Goal: Navigation & Orientation: Find specific page/section

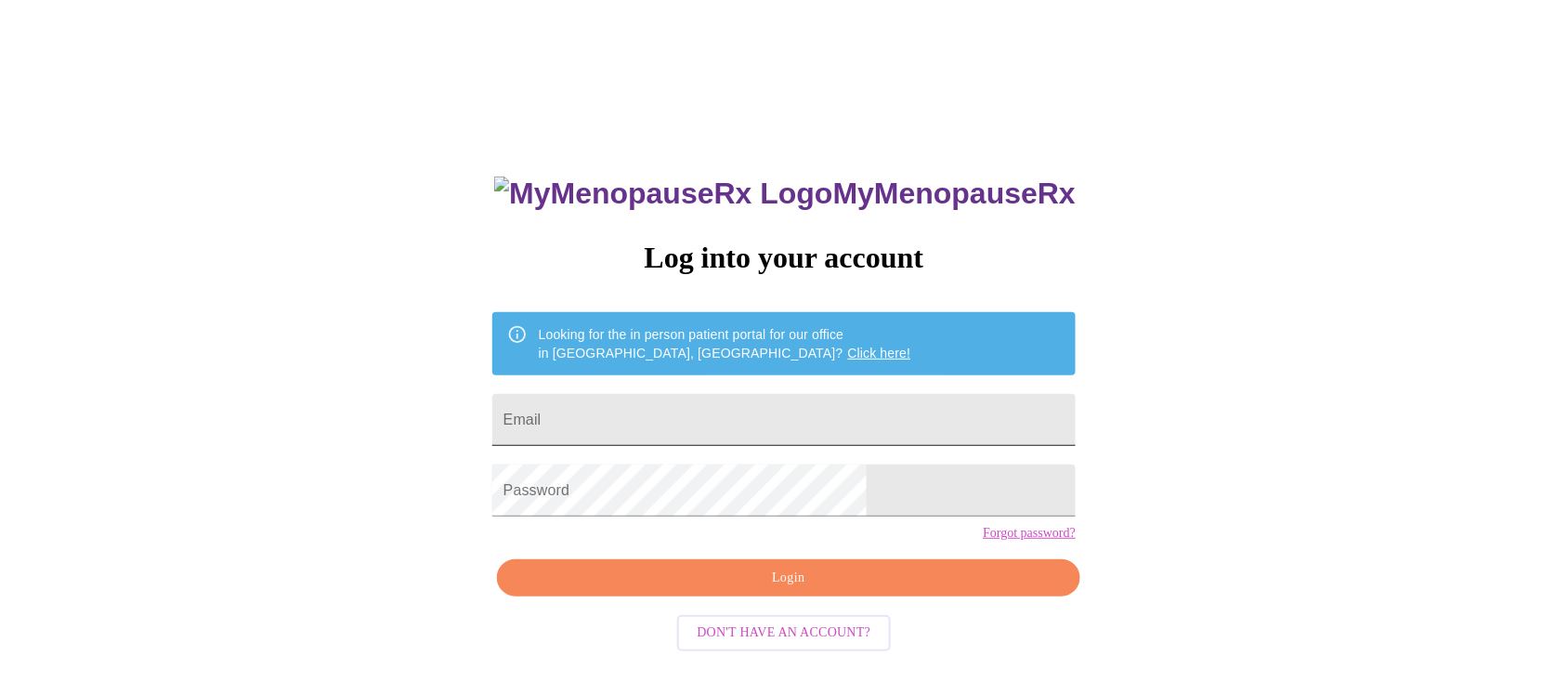
click at [681, 414] on input "Email" at bounding box center [784, 420] width 584 height 52
type input "[PERSON_NAME][EMAIL_ADDRESS][PERSON_NAME][DOMAIN_NAME]"
click at [779, 590] on span "Login" at bounding box center [788, 578] width 541 height 23
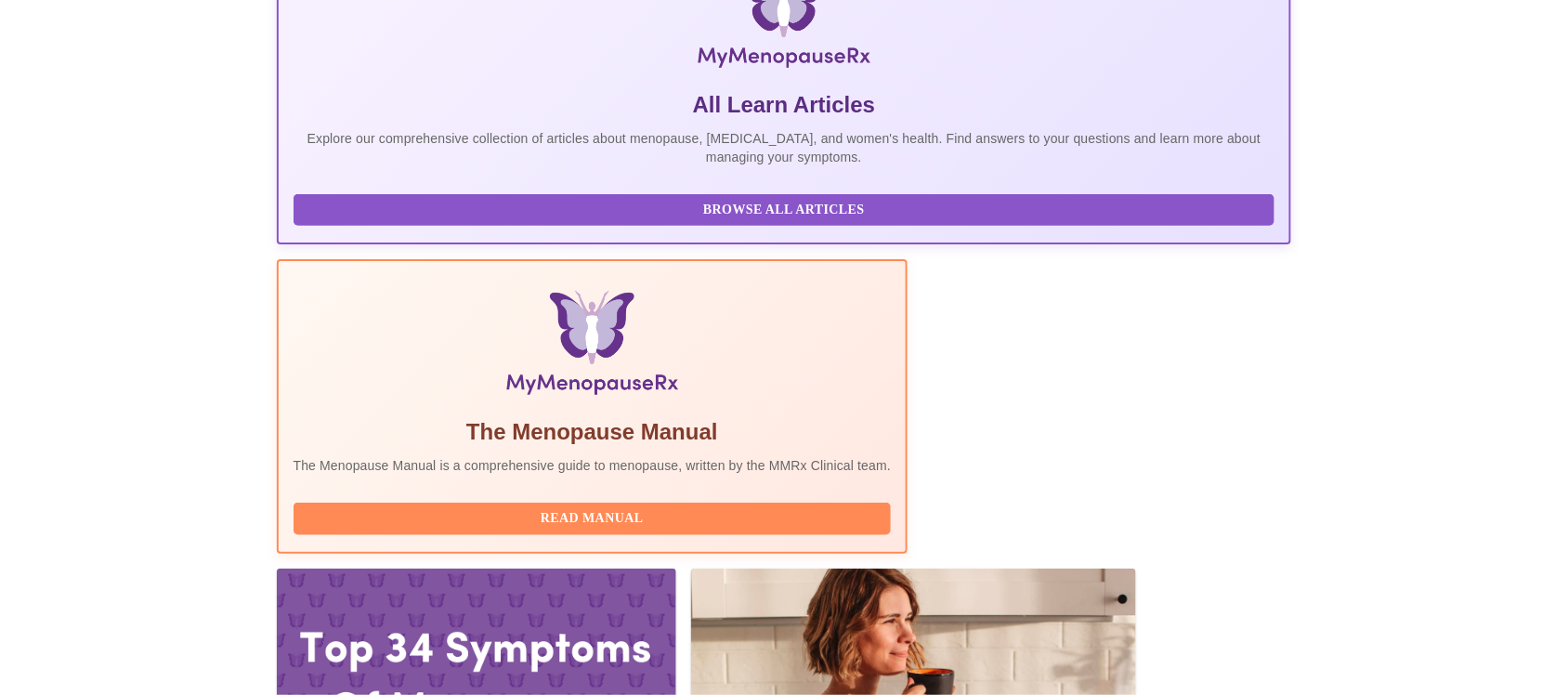
scroll to position [330, 0]
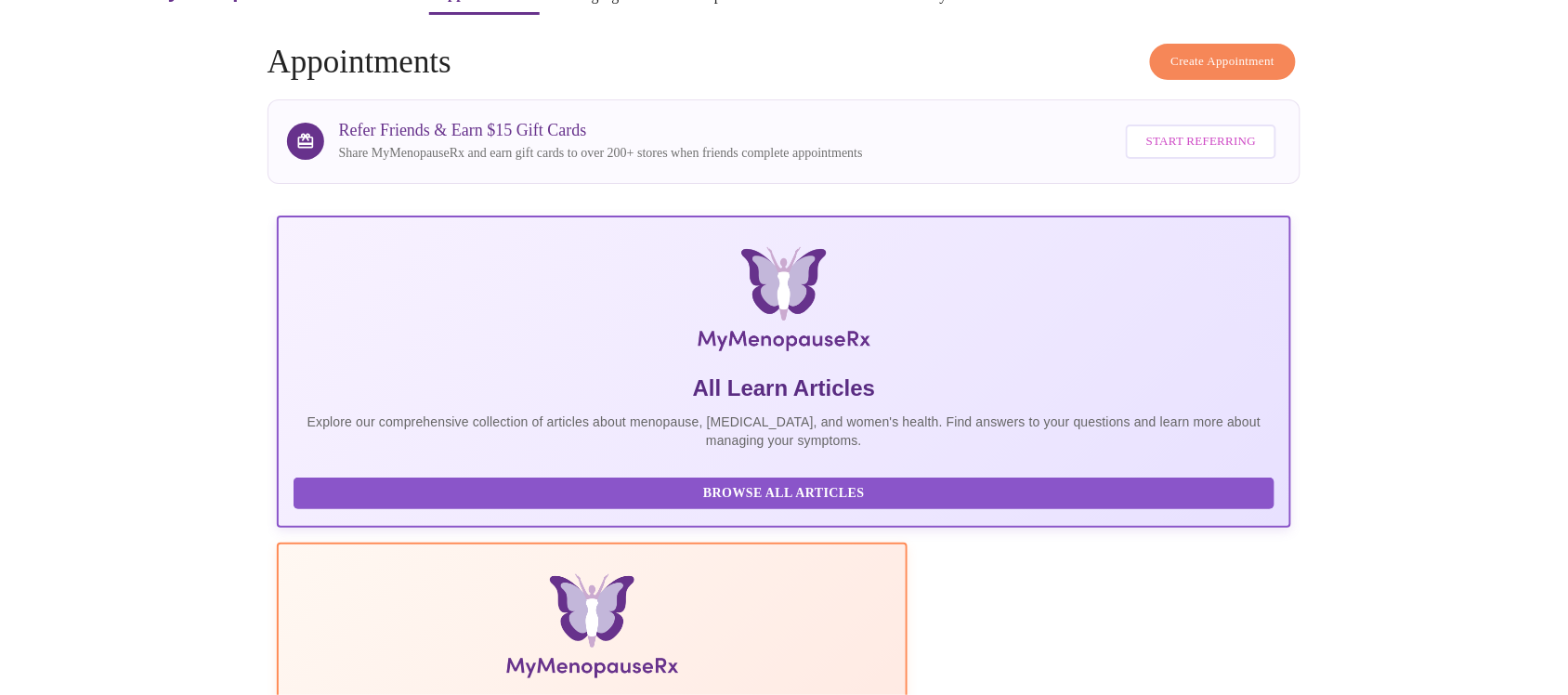
scroll to position [0, 0]
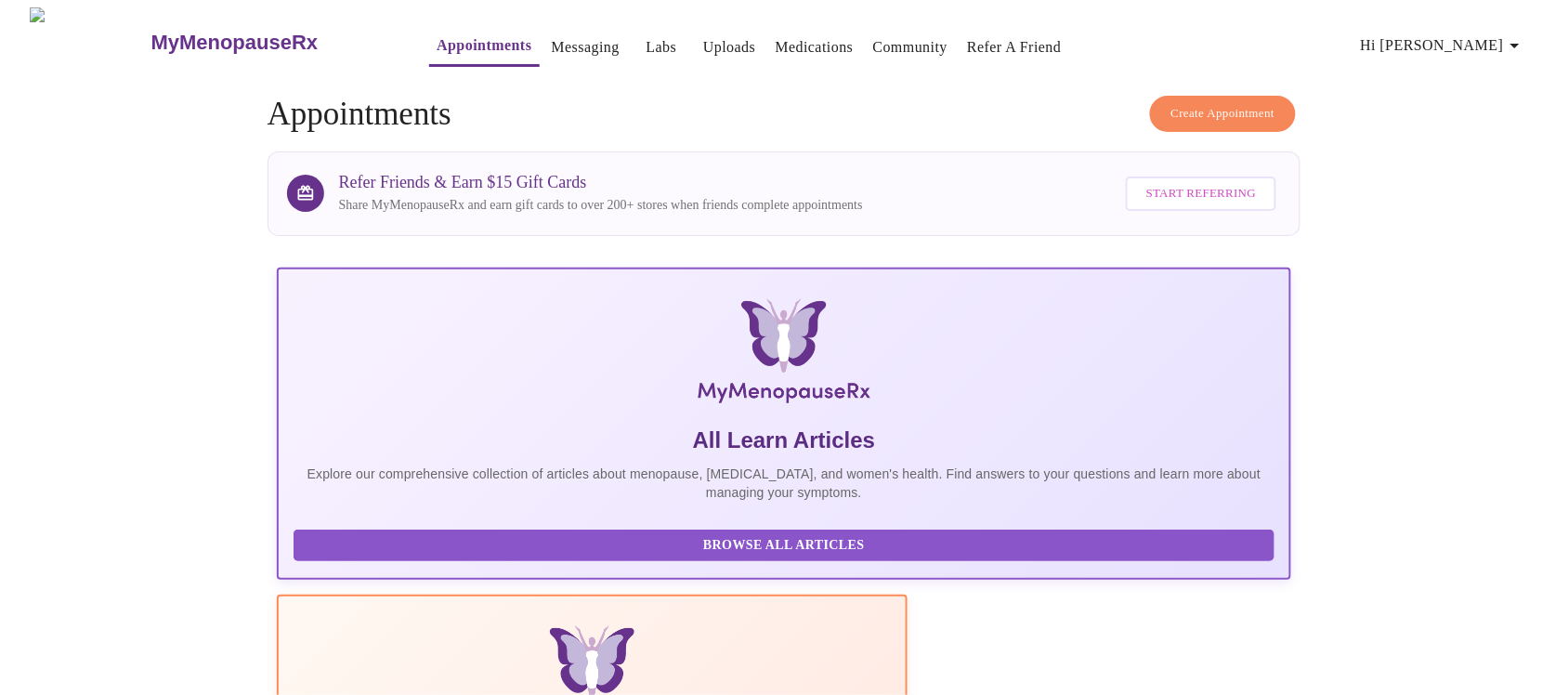
click at [646, 47] on link "Labs" at bounding box center [661, 48] width 31 height 26
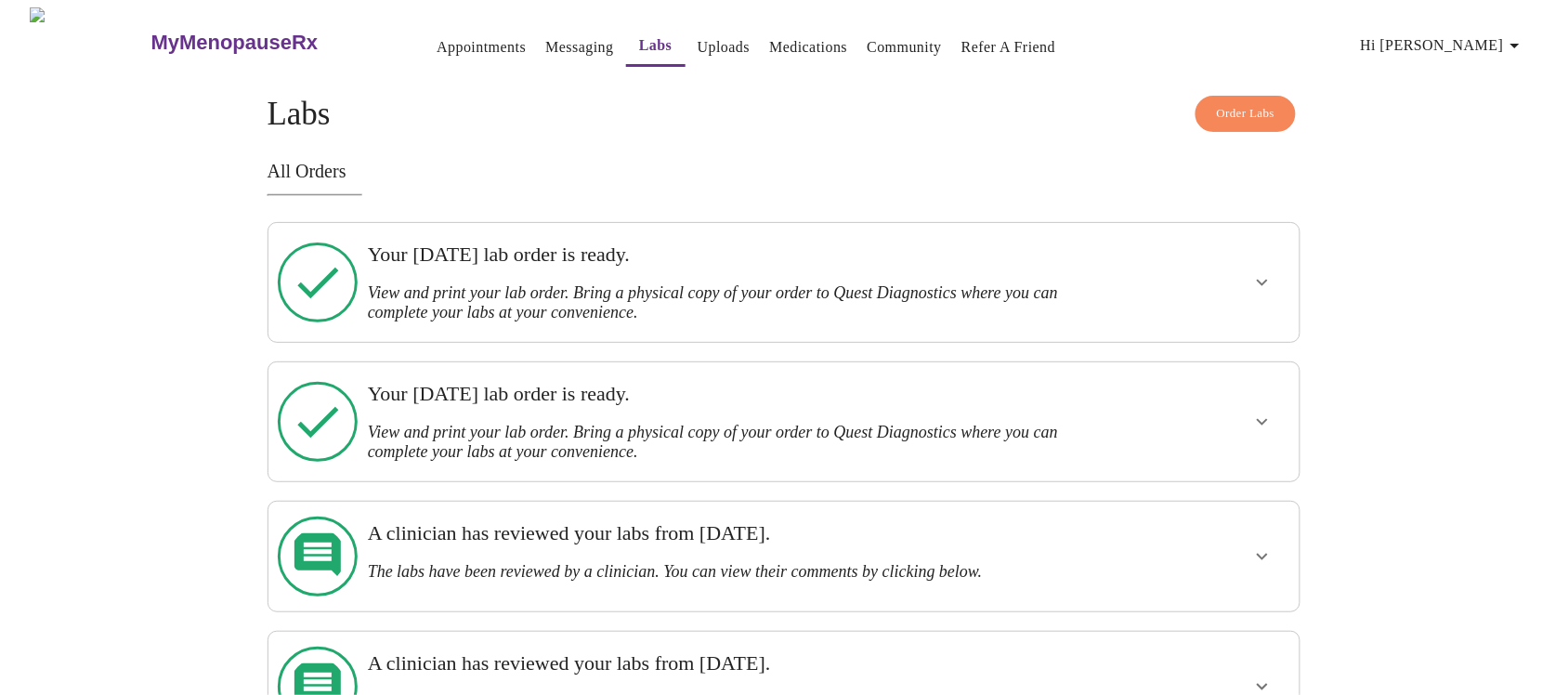
click at [698, 40] on link "Uploads" at bounding box center [724, 48] width 53 height 26
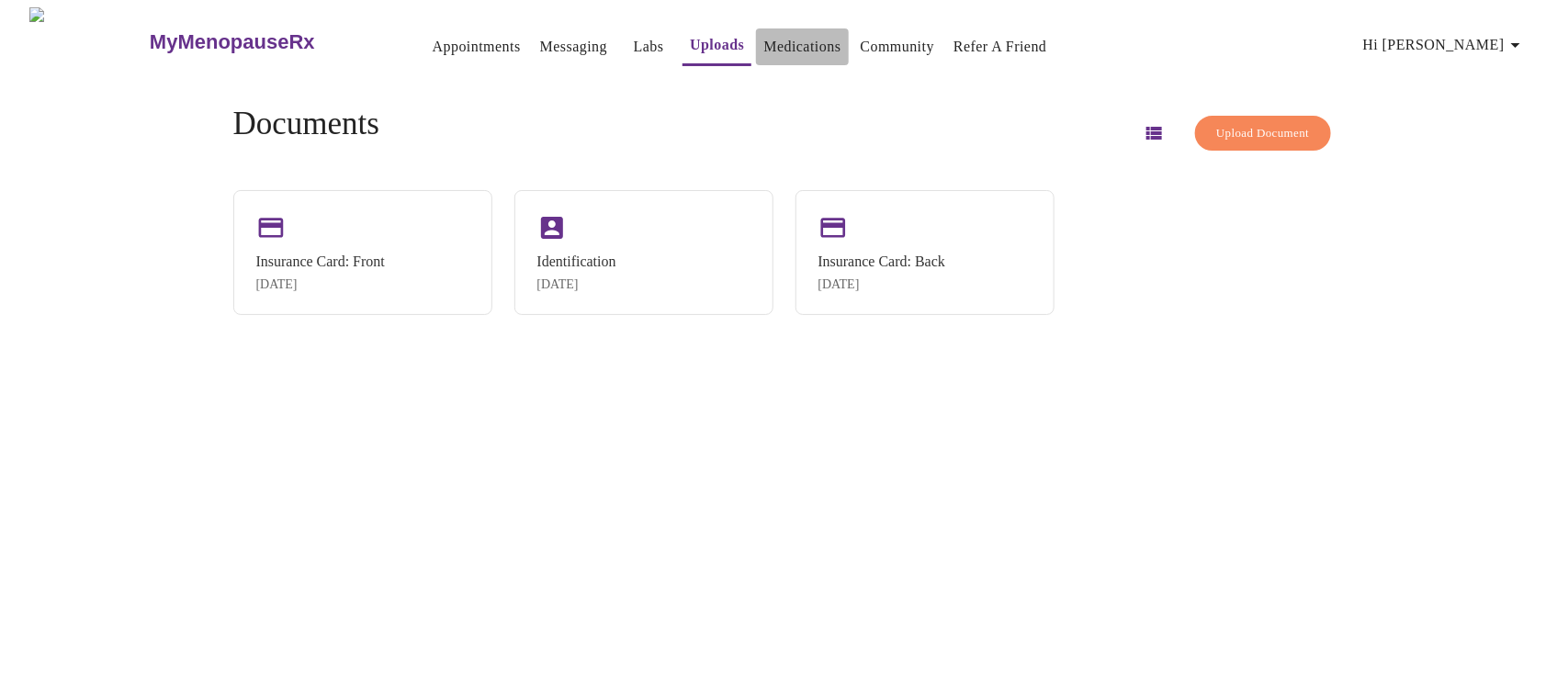
click at [763, 41] on link "Medications" at bounding box center [801, 47] width 77 height 26
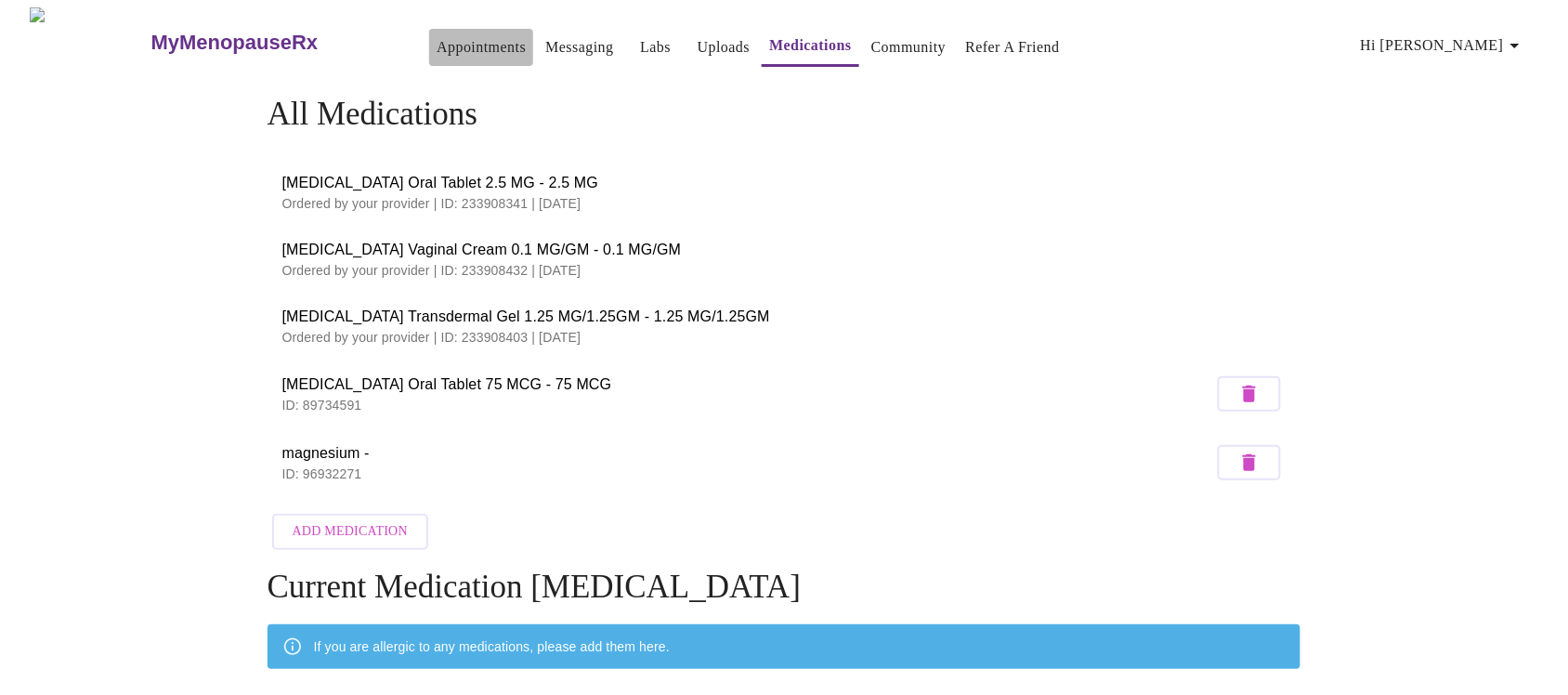
click at [436, 45] on link "Appointments" at bounding box center [481, 48] width 89 height 26
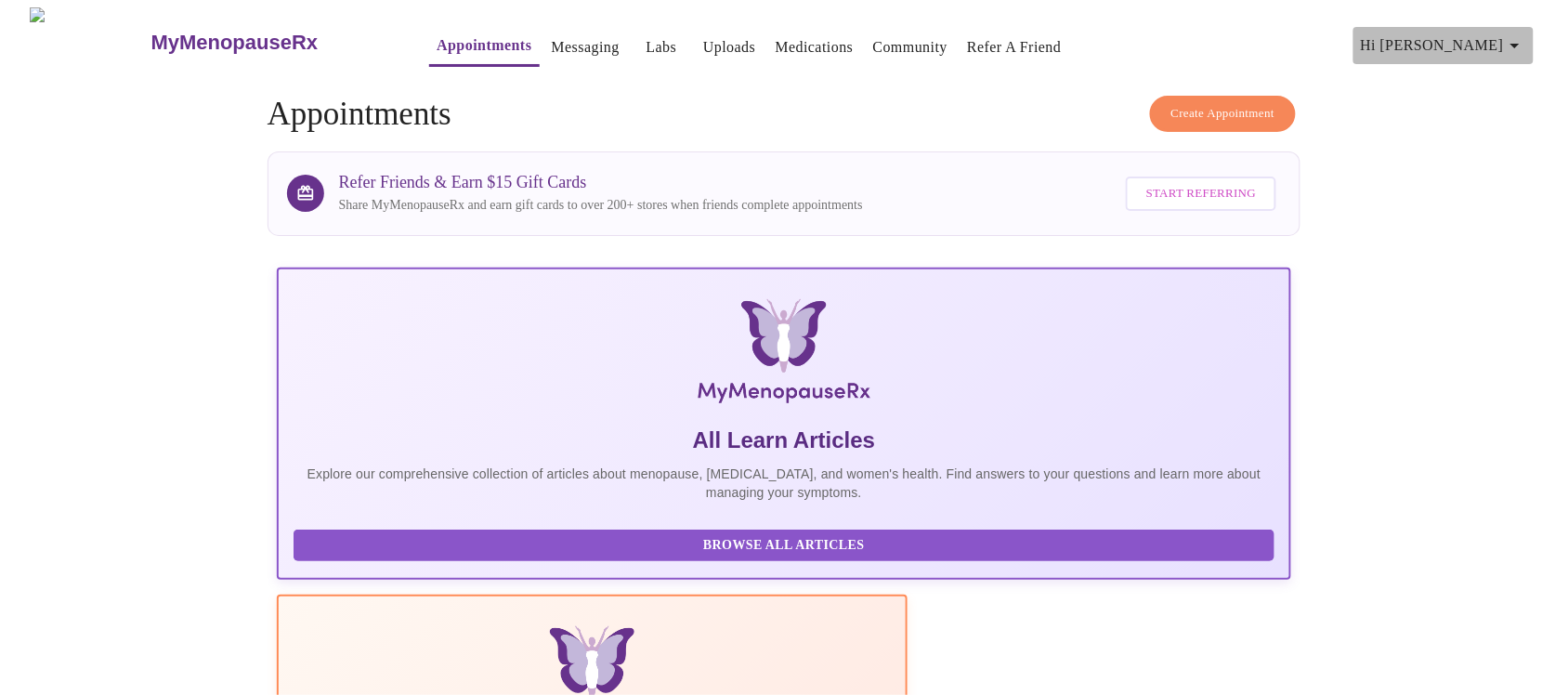
click at [1519, 40] on icon "button" at bounding box center [1514, 46] width 22 height 22
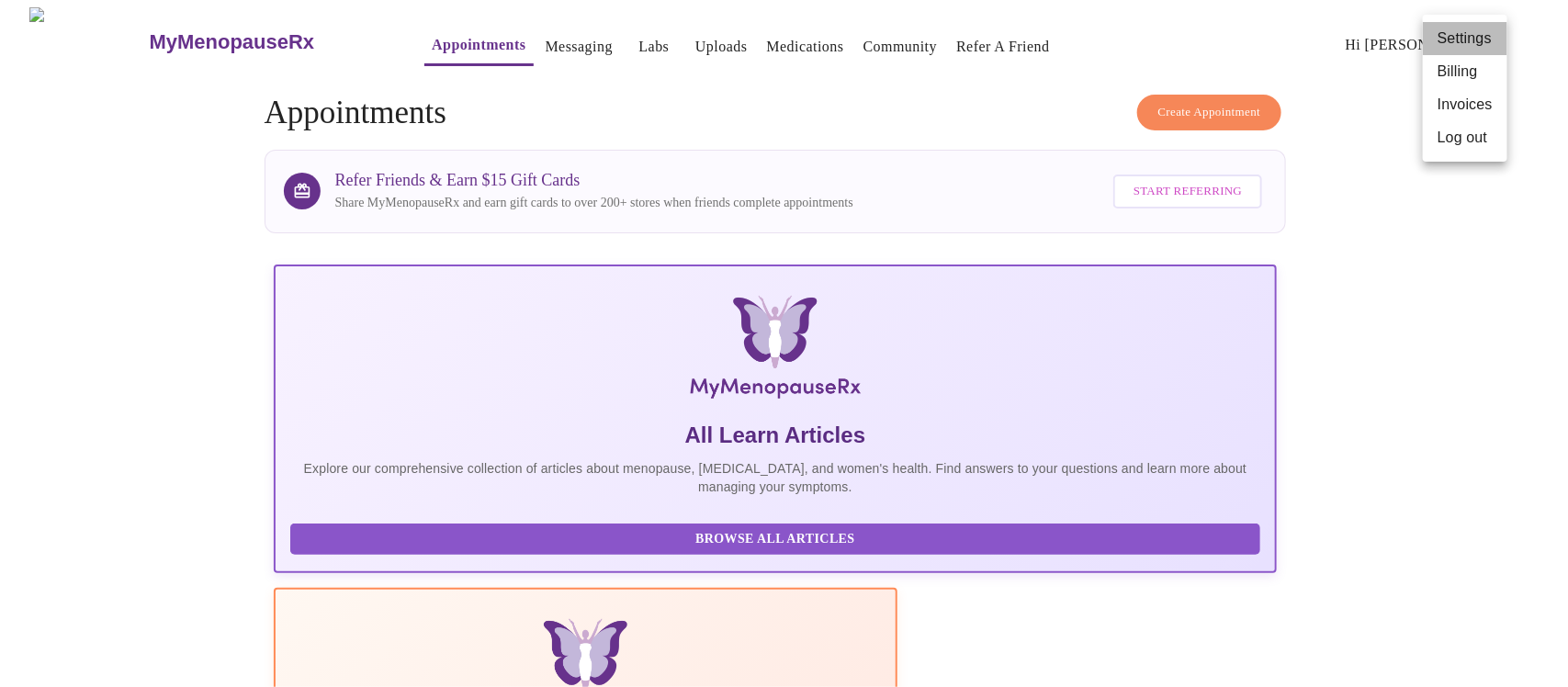
click at [1451, 32] on li "Settings" at bounding box center [1465, 38] width 85 height 33
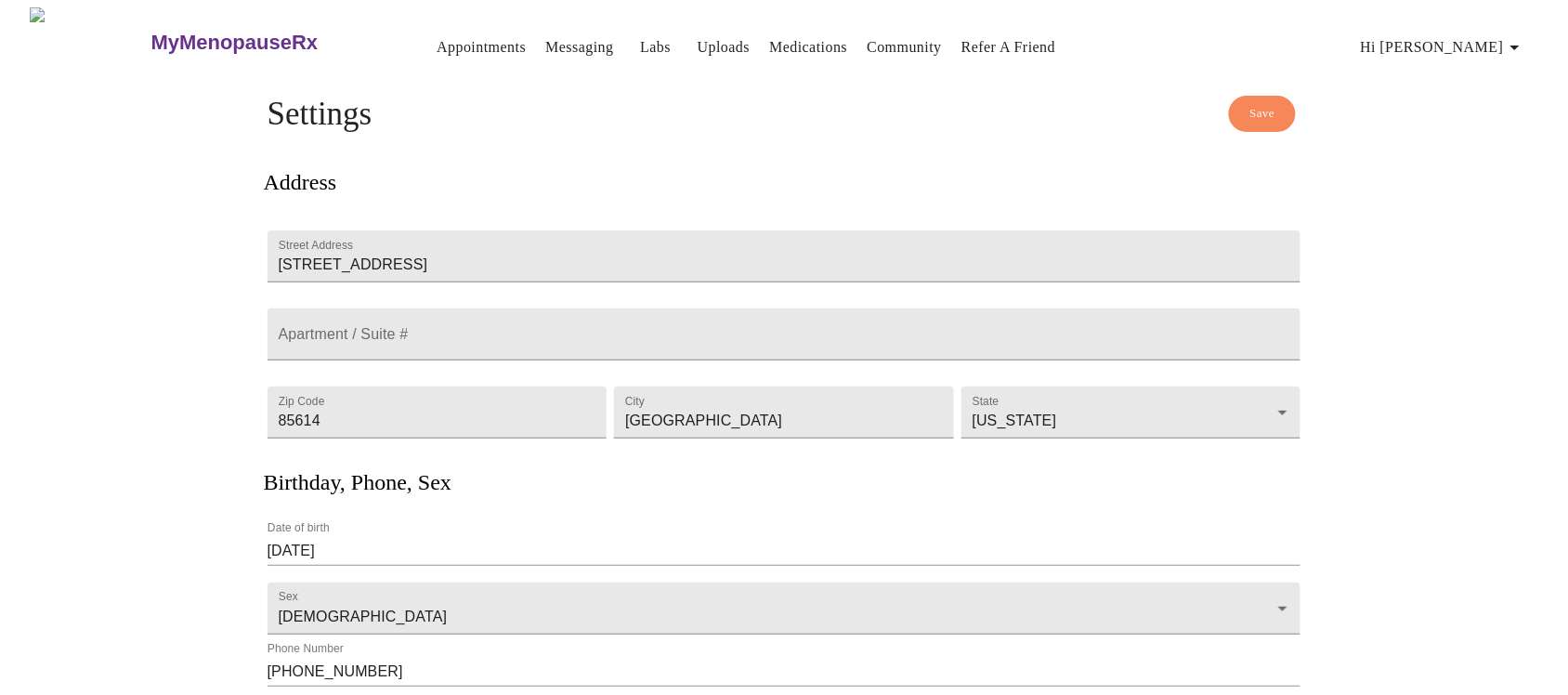
click at [452, 44] on link "Appointments" at bounding box center [481, 48] width 89 height 26
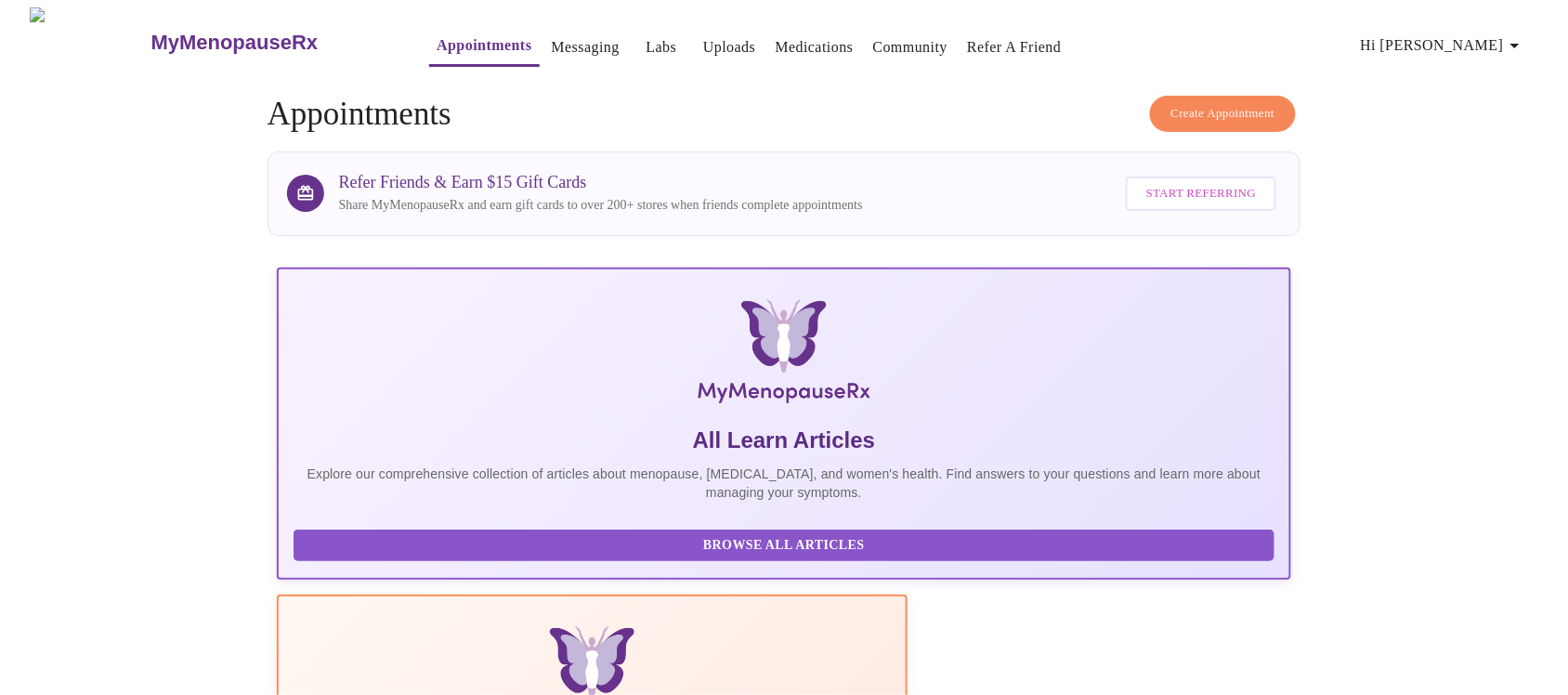
click at [552, 38] on link "Messaging" at bounding box center [586, 48] width 68 height 26
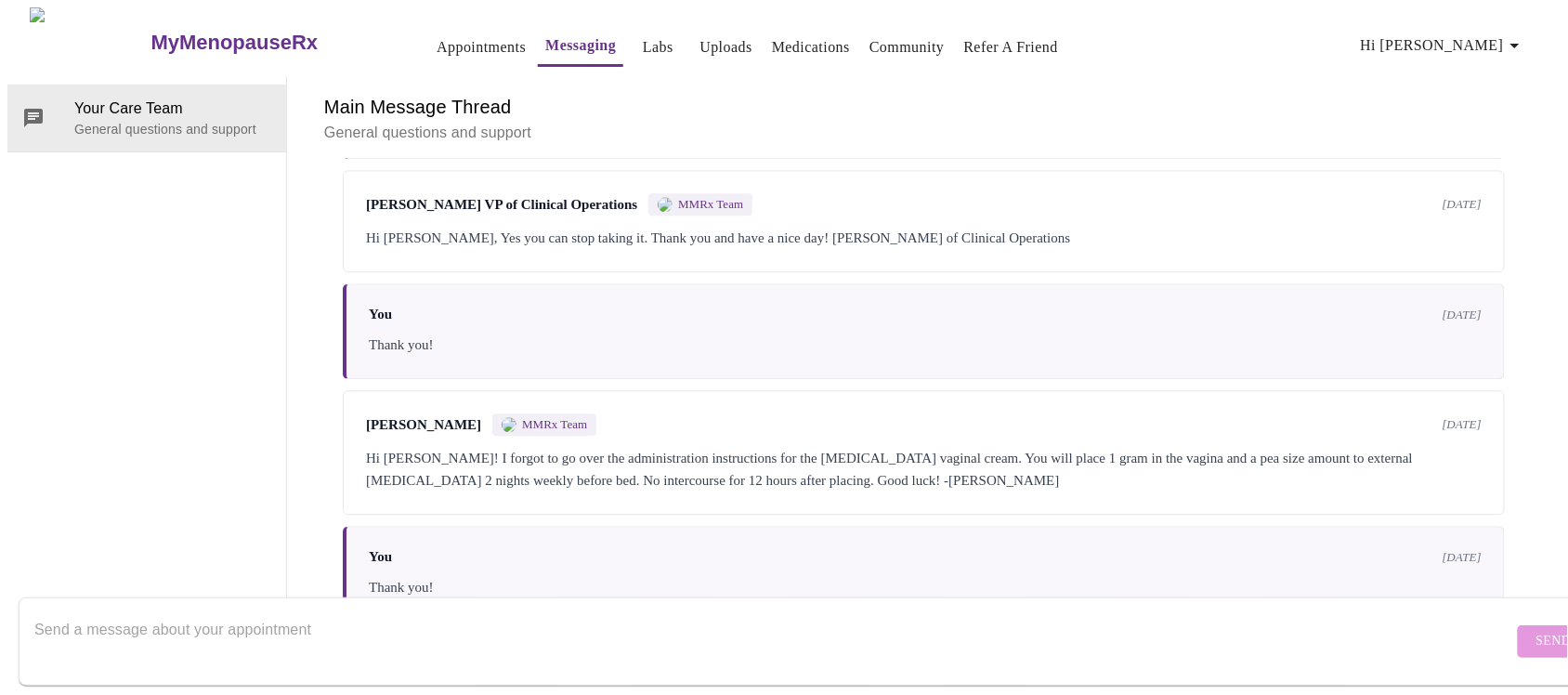
scroll to position [3558, 0]
